Goal: Task Accomplishment & Management: Use online tool/utility

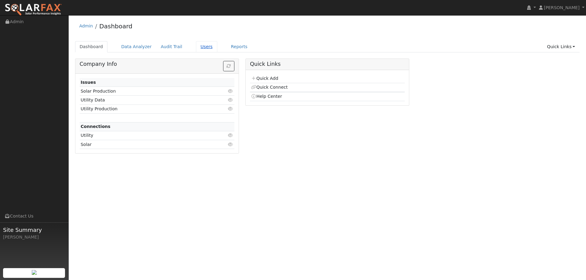
click at [198, 45] on link "Users" at bounding box center [206, 46] width 21 height 11
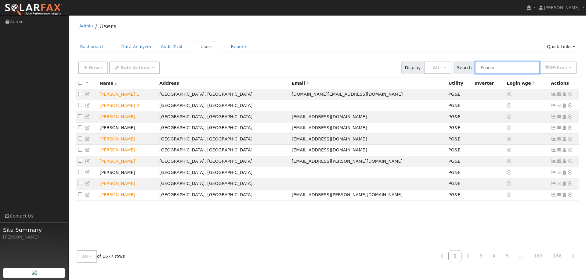
click at [529, 67] on input "text" at bounding box center [507, 68] width 65 height 13
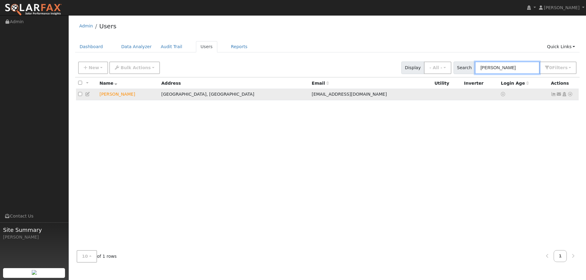
type input "[PERSON_NAME]"
click at [567, 95] on icon at bounding box center [569, 94] width 5 height 4
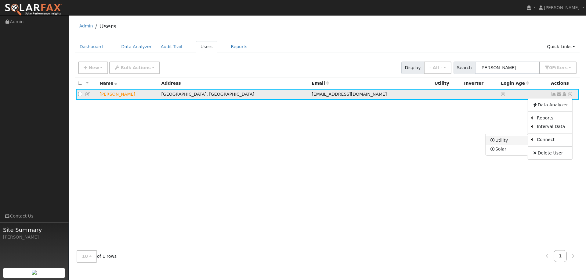
click at [526, 140] on link "Utility" at bounding box center [506, 140] width 42 height 9
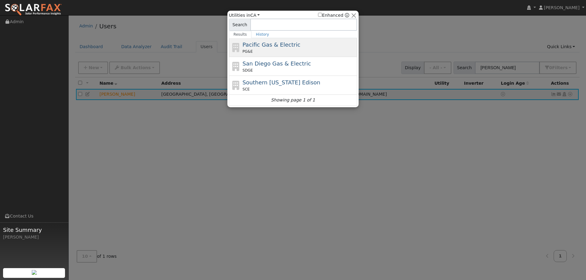
click at [232, 53] on div "Pacific Gas & Electric PG&E" at bounding box center [293, 47] width 128 height 19
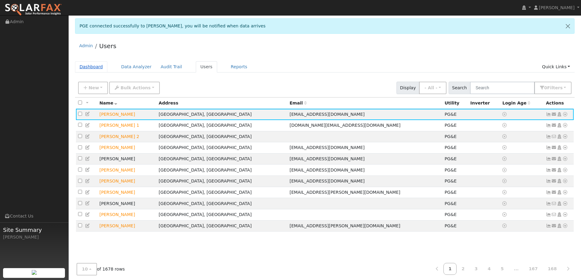
click at [91, 68] on link "Dashboard" at bounding box center [91, 66] width 33 height 11
